Goal: Task Accomplishment & Management: Use online tool/utility

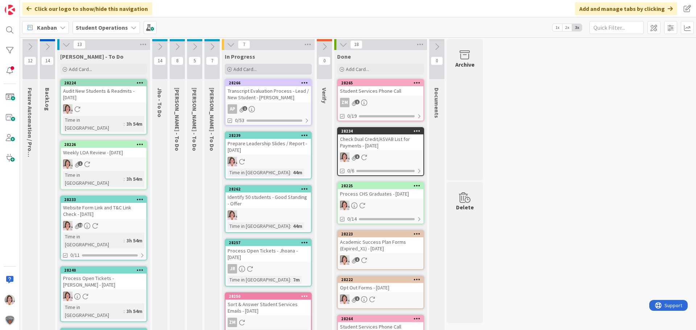
click at [247, 67] on span "Add Card..." at bounding box center [244, 69] width 23 height 7
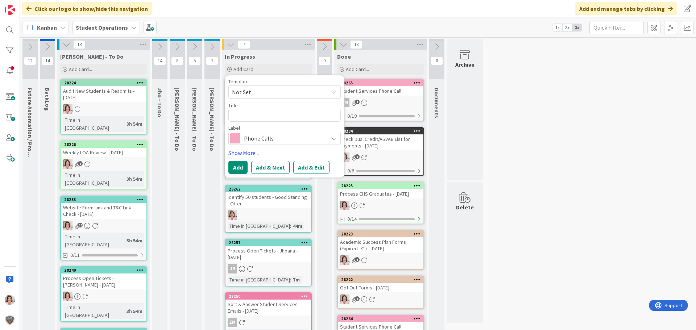
click at [249, 94] on span "Not Set" at bounding box center [277, 91] width 91 height 9
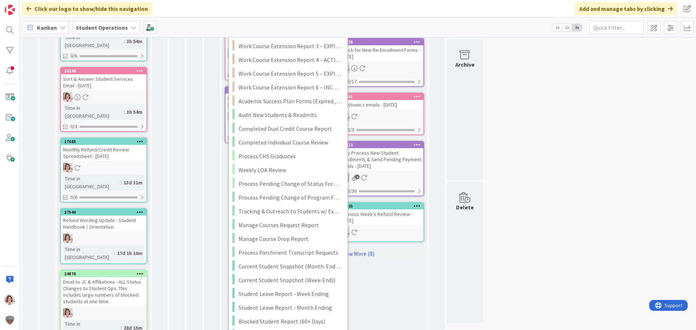
scroll to position [1014, 0]
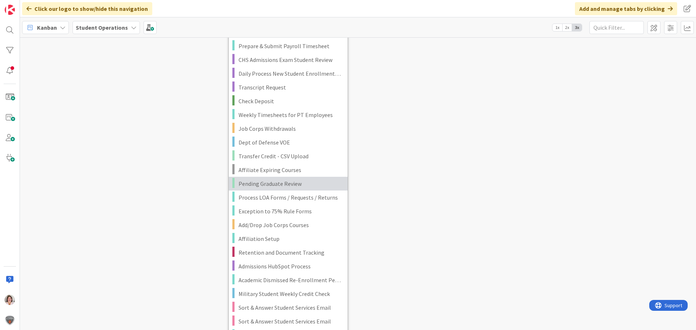
click at [290, 185] on span "Pending Graduate Review" at bounding box center [291, 183] width 104 height 9
type textarea "x"
type textarea "Pending Graduate Review"
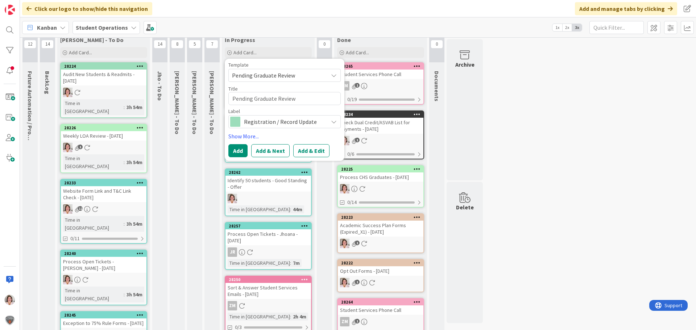
scroll to position [0, 0]
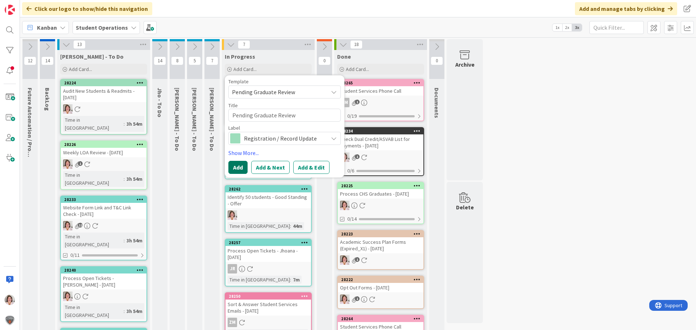
click at [243, 167] on button "Add" at bounding box center [237, 167] width 19 height 13
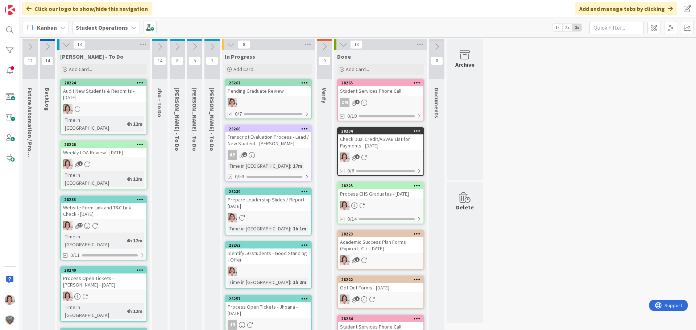
click at [274, 105] on div at bounding box center [268, 102] width 86 height 9
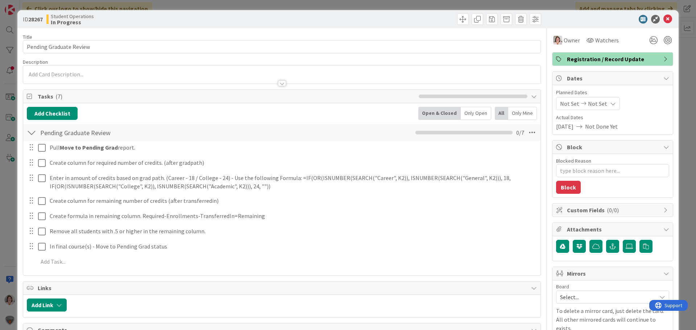
type textarea "x"
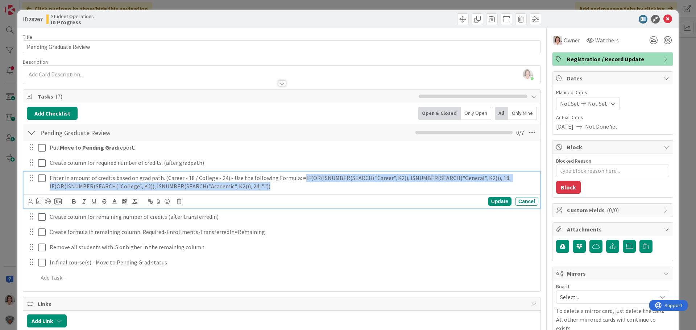
drag, startPoint x: 277, startPoint y: 190, endPoint x: 297, endPoint y: 177, distance: 24.2
click at [297, 177] on p "Enter in amount of credits based on grad path. (Career - 18 / College - 24) - U…" at bounding box center [293, 182] width 486 height 16
copy p "IF(OR(ISNUMBER(SEARCH("Career", K2)), ISNUMBER(SEARCH("General", K2))), 18, IF(…"
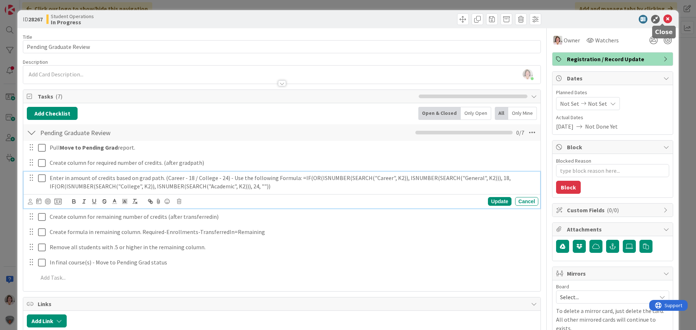
click at [663, 19] on icon at bounding box center [667, 19] width 9 height 9
